Goal: Navigation & Orientation: Go to known website

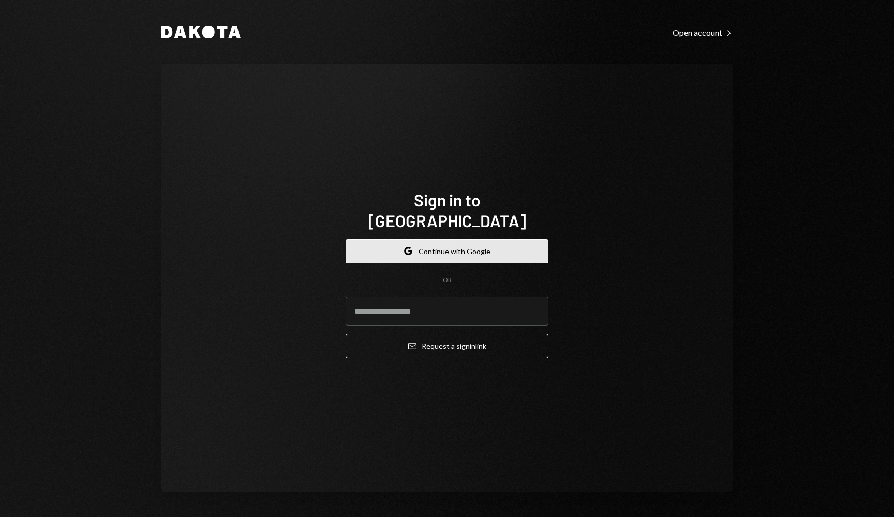
click at [443, 239] on button "Google Continue with Google" at bounding box center [447, 251] width 203 height 24
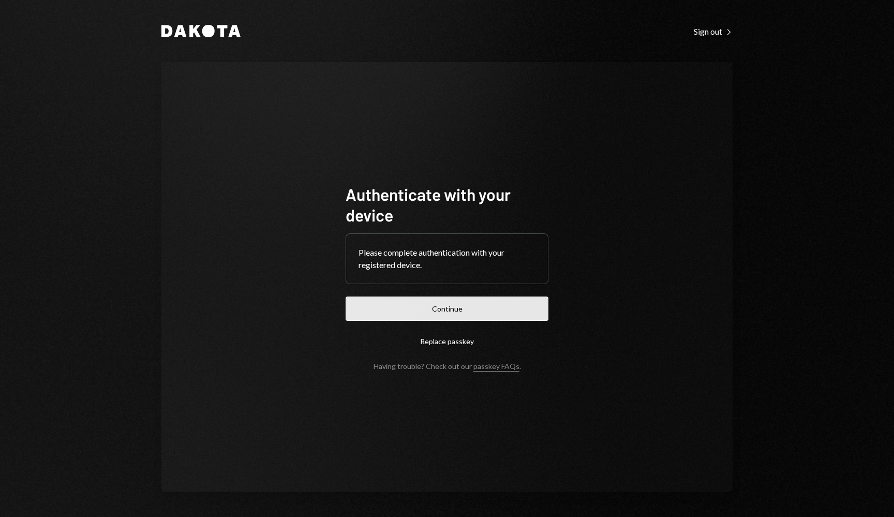
click at [443, 312] on button "Continue" at bounding box center [447, 308] width 203 height 24
